Goal: Find specific page/section: Find specific page/section

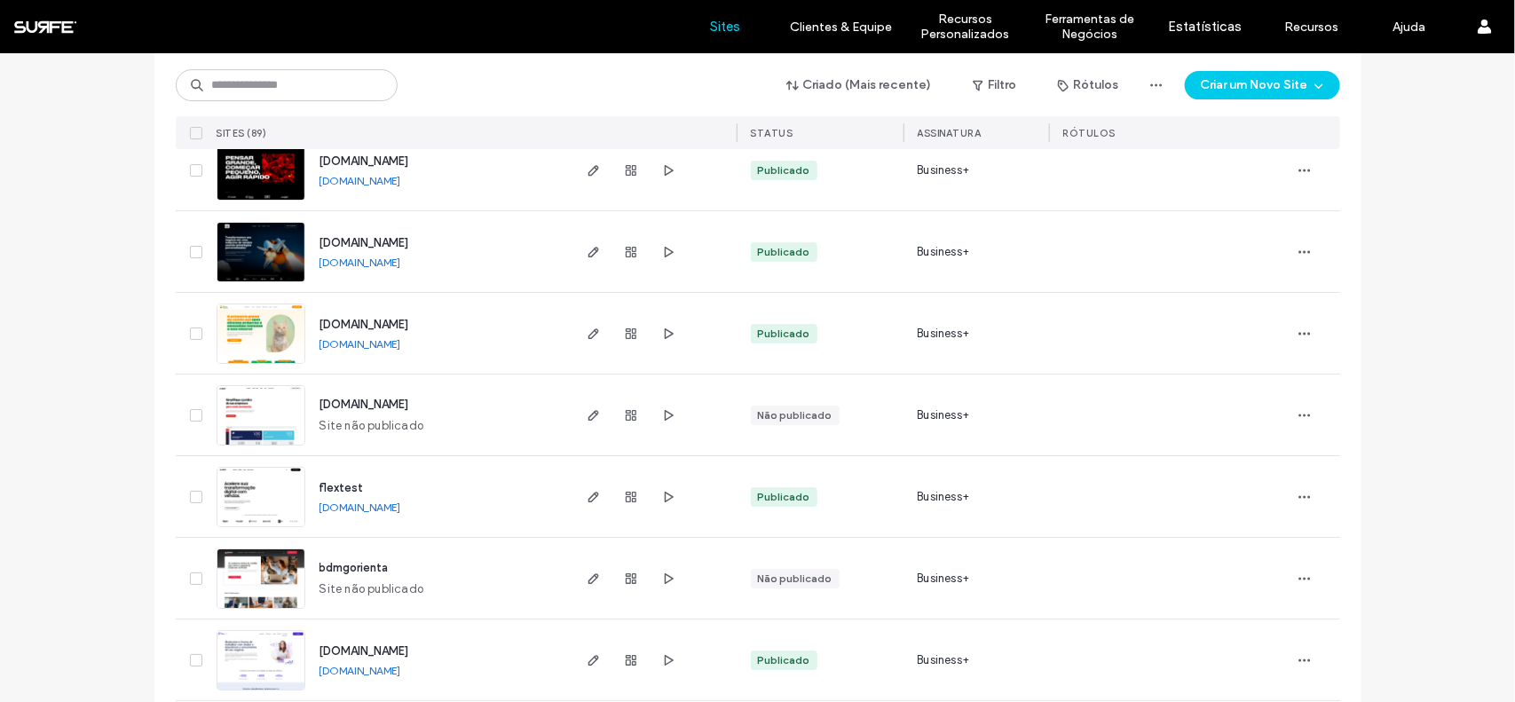
scroll to position [2552, 0]
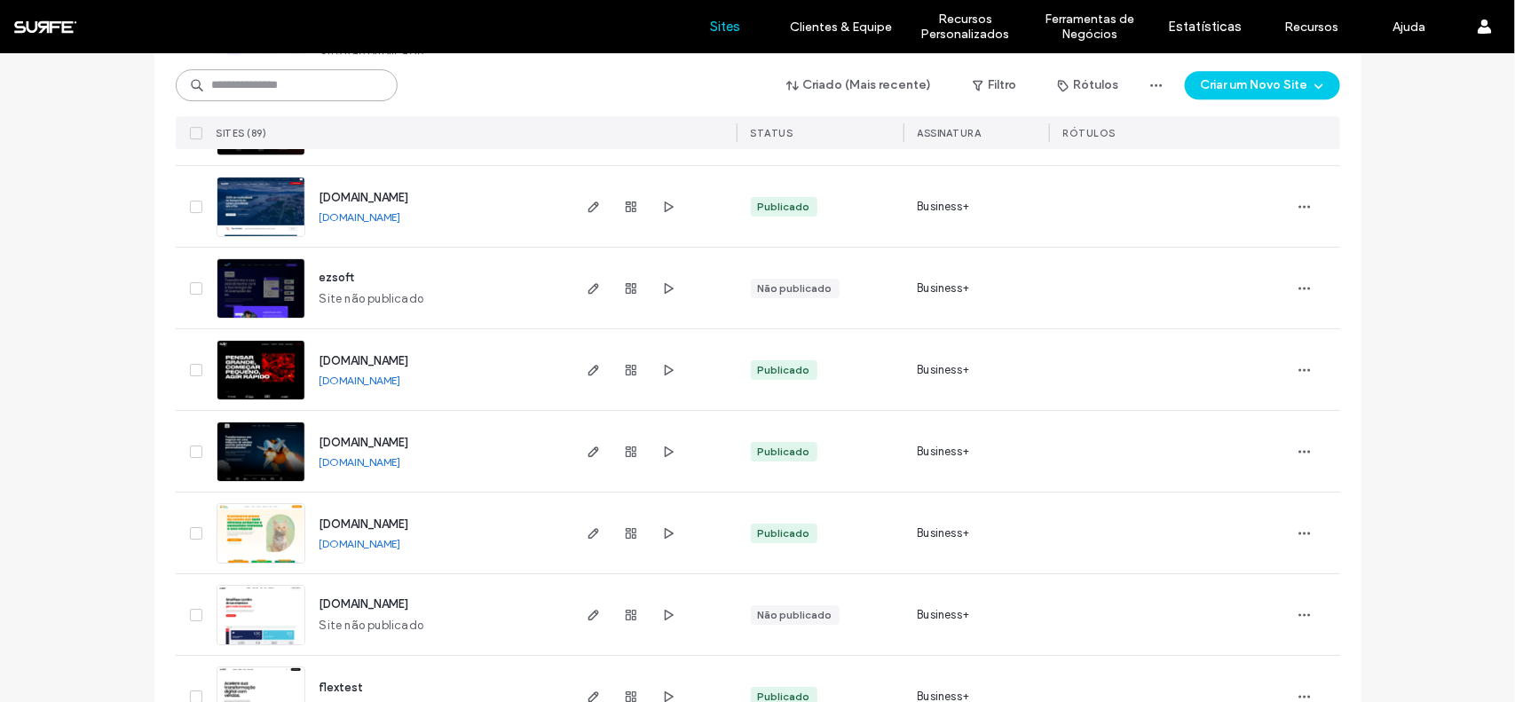
click at [307, 89] on input at bounding box center [287, 85] width 222 height 32
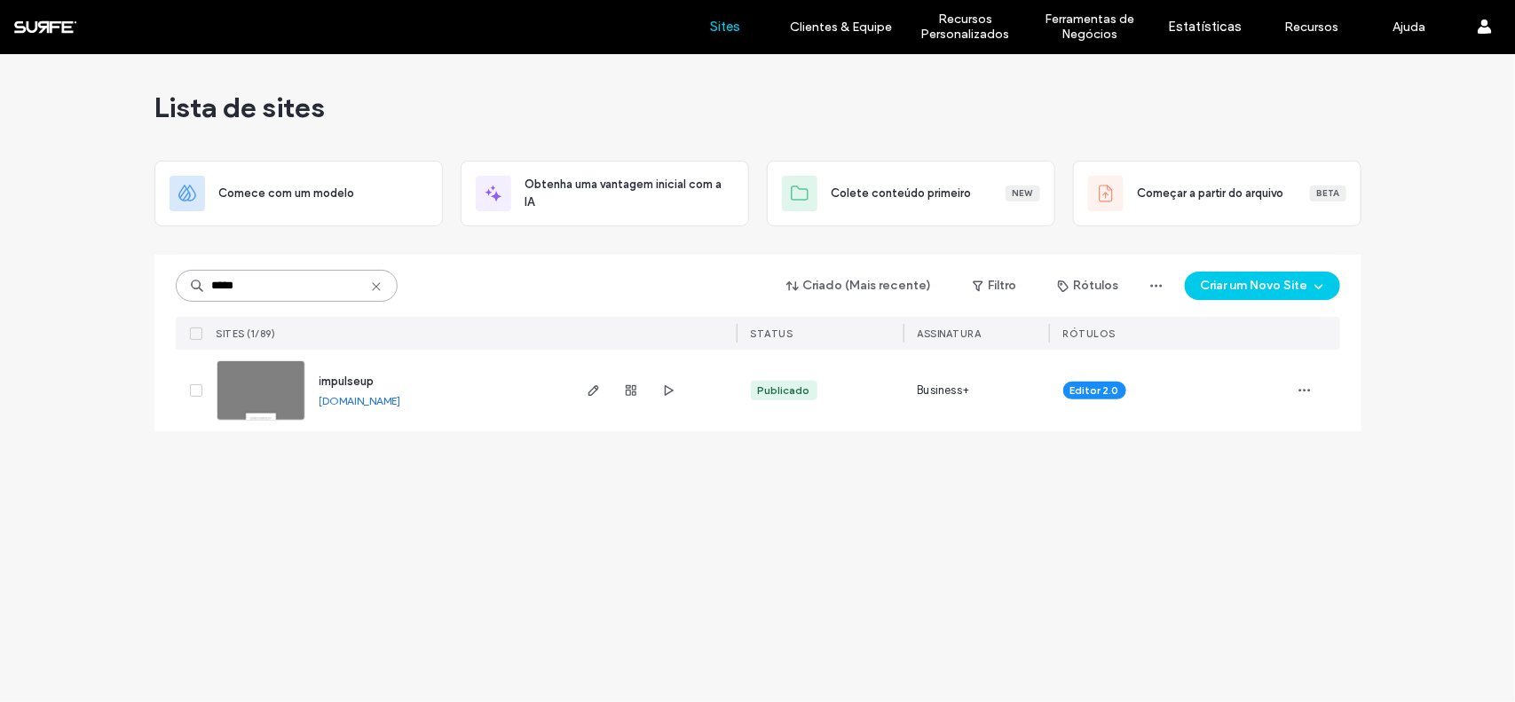
scroll to position [0, 0]
type input "*****"
click at [589, 389] on icon "button" at bounding box center [594, 391] width 14 height 14
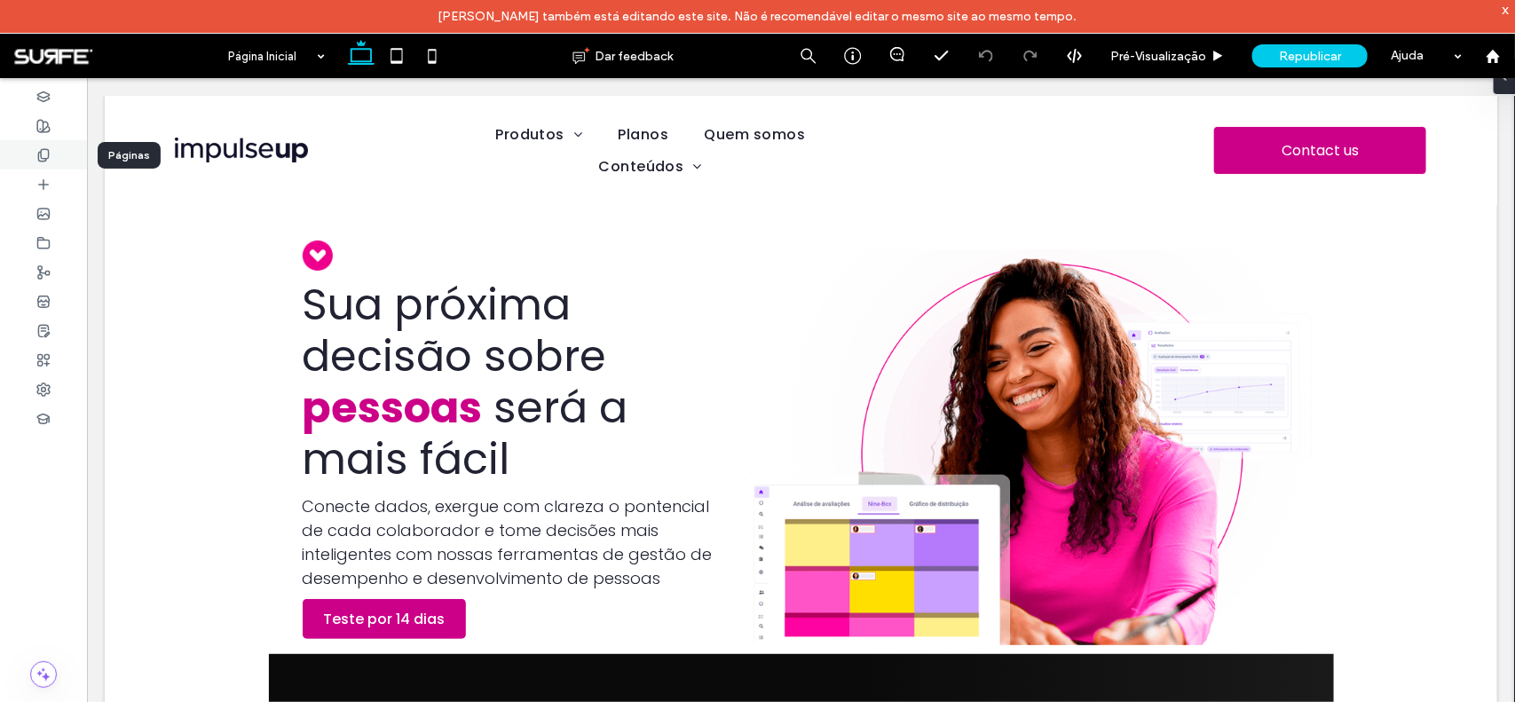
click at [42, 154] on icon at bounding box center [43, 155] width 14 height 14
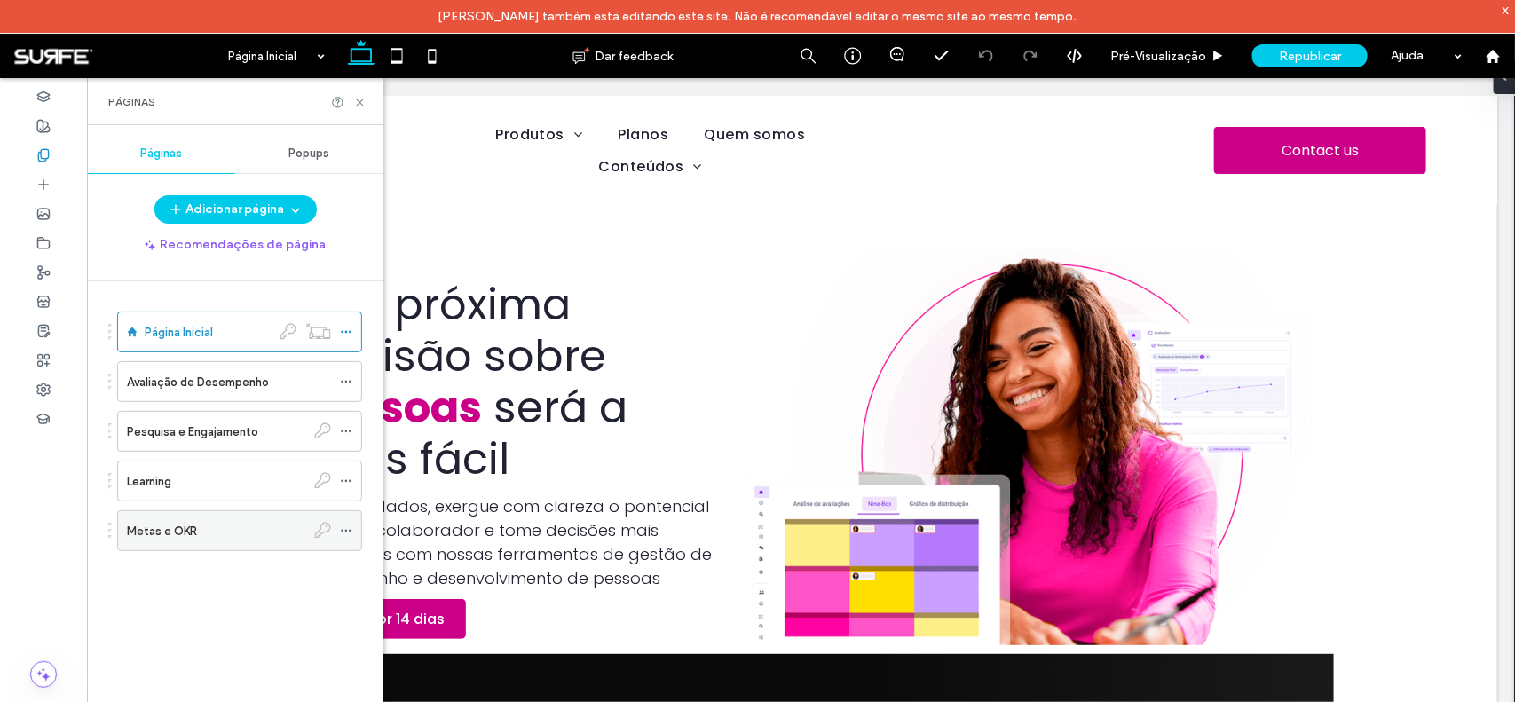
click at [184, 537] on label "Metas e OKR" at bounding box center [162, 531] width 70 height 31
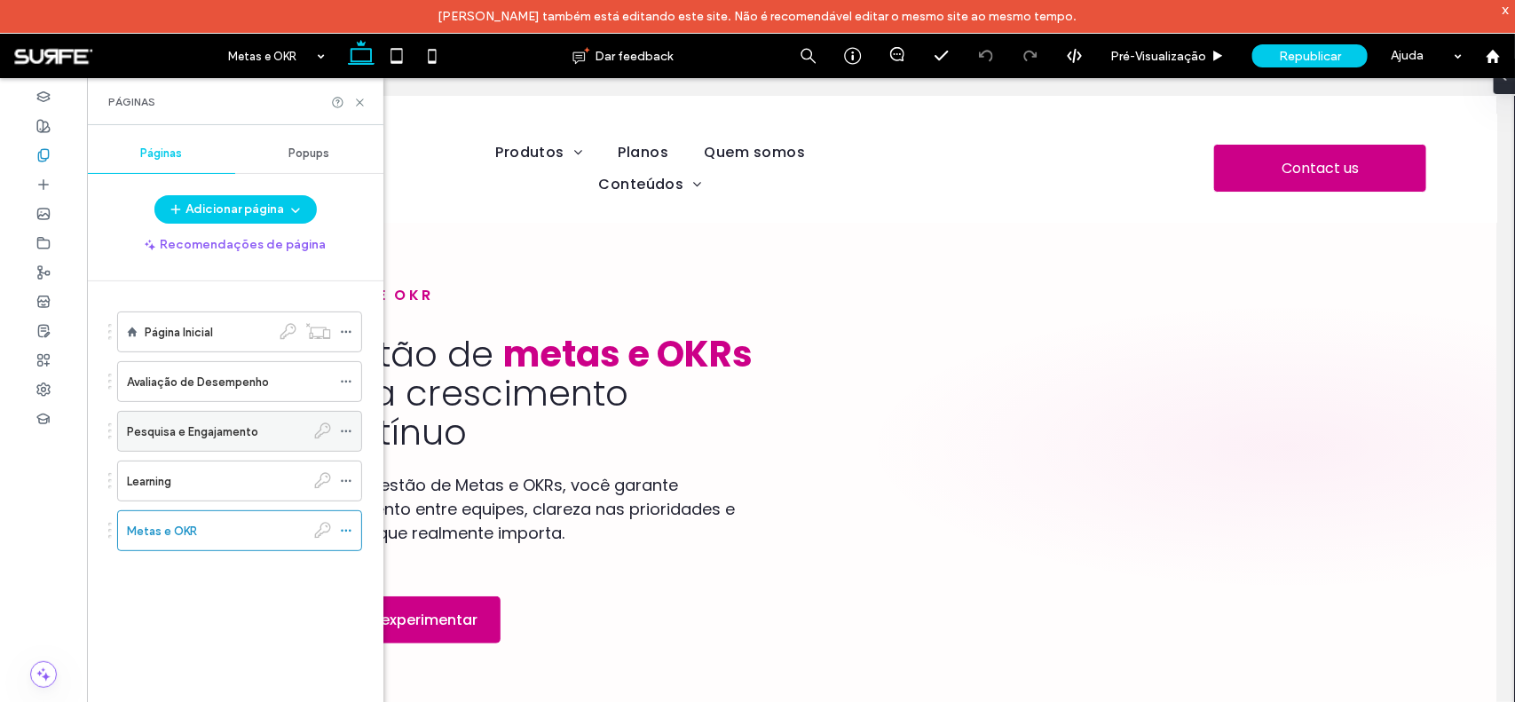
click at [174, 436] on label "Pesquisa e Engajamento" at bounding box center [192, 431] width 131 height 31
